Goal: Transaction & Acquisition: Purchase product/service

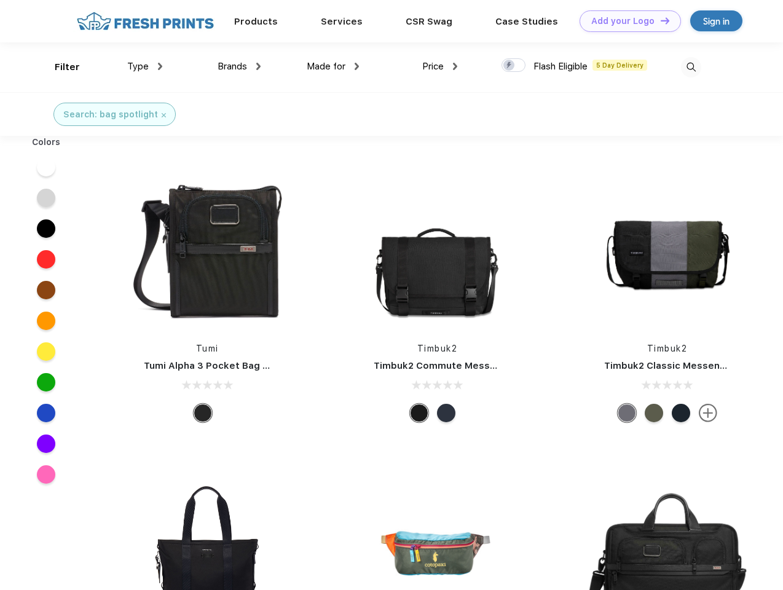
click at [626, 21] on link "Add your Logo Design Tool" at bounding box center [630, 21] width 101 height 22
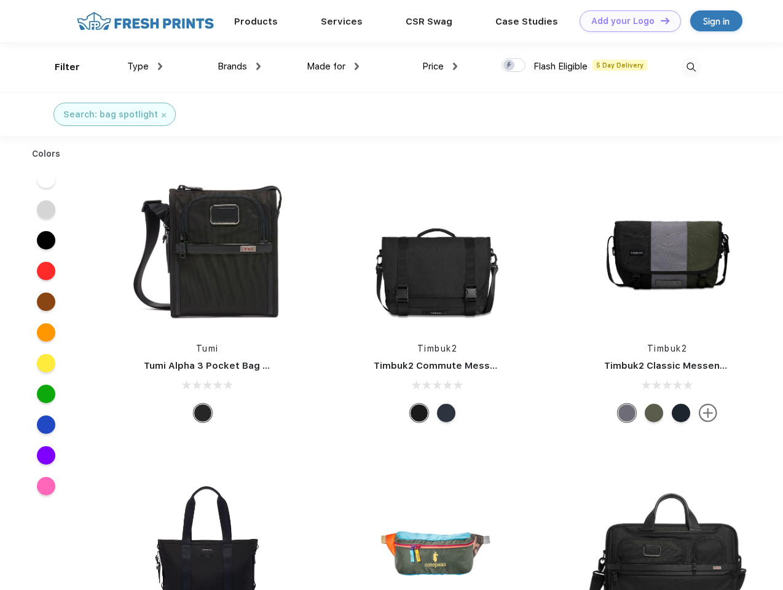
click at [0, 0] on div "Design Tool" at bounding box center [0, 0] width 0 height 0
click at [660, 20] on link "Add your Logo Design Tool" at bounding box center [630, 21] width 101 height 22
click at [59, 67] on div "Filter" at bounding box center [67, 67] width 25 height 14
click at [145, 66] on span "Type" at bounding box center [138, 66] width 22 height 11
click at [239, 66] on span "Brands" at bounding box center [233, 66] width 30 height 11
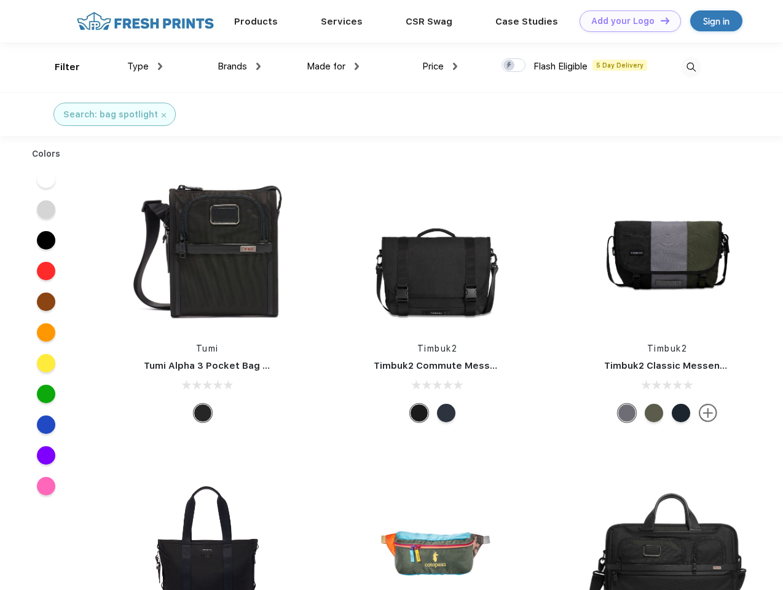
click at [333, 66] on span "Made for" at bounding box center [326, 66] width 39 height 11
click at [440, 66] on span "Price" at bounding box center [433, 66] width 22 height 11
click at [514, 66] on div at bounding box center [514, 65] width 24 height 14
click at [510, 66] on input "checkbox" at bounding box center [506, 62] width 8 height 8
click at [691, 67] on img at bounding box center [691, 67] width 20 height 20
